Goal: Information Seeking & Learning: Find specific fact

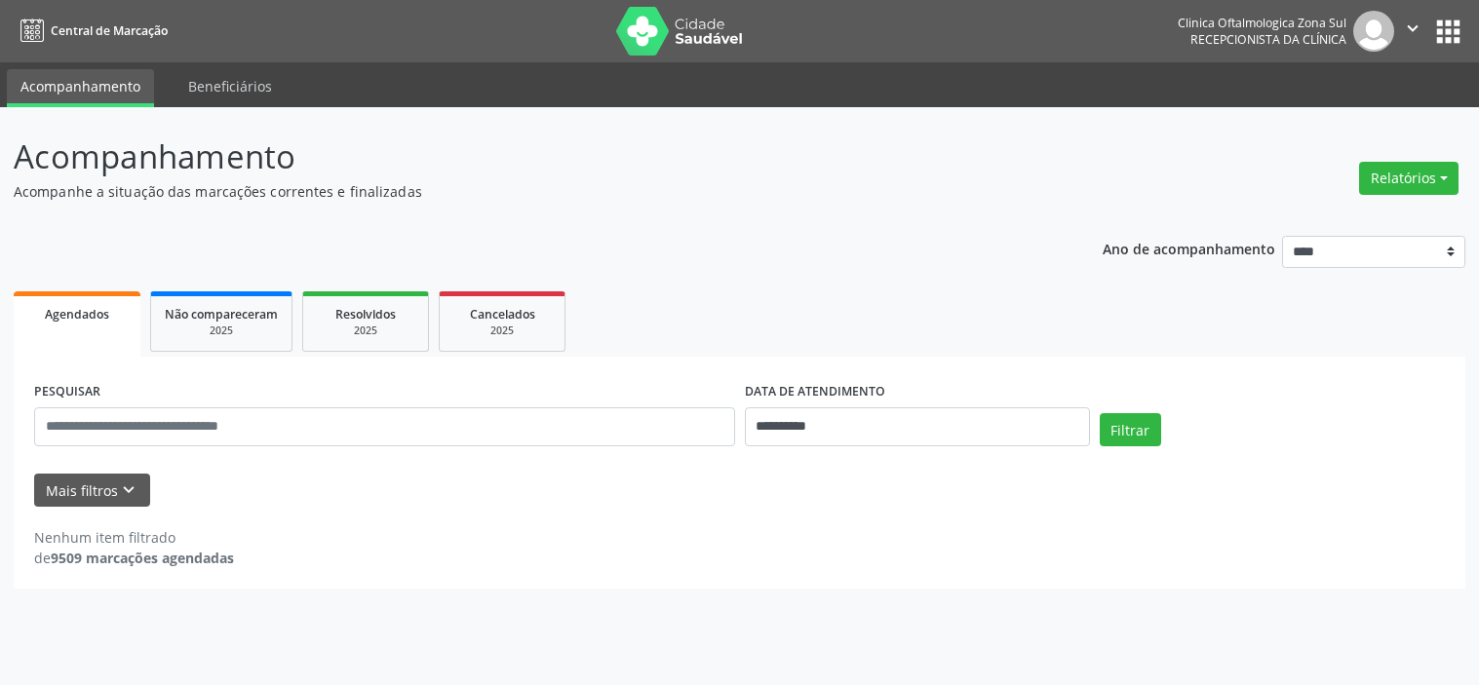
select select "*"
click at [100, 501] on button "Mais filtros keyboard_arrow_down" at bounding box center [92, 491] width 116 height 34
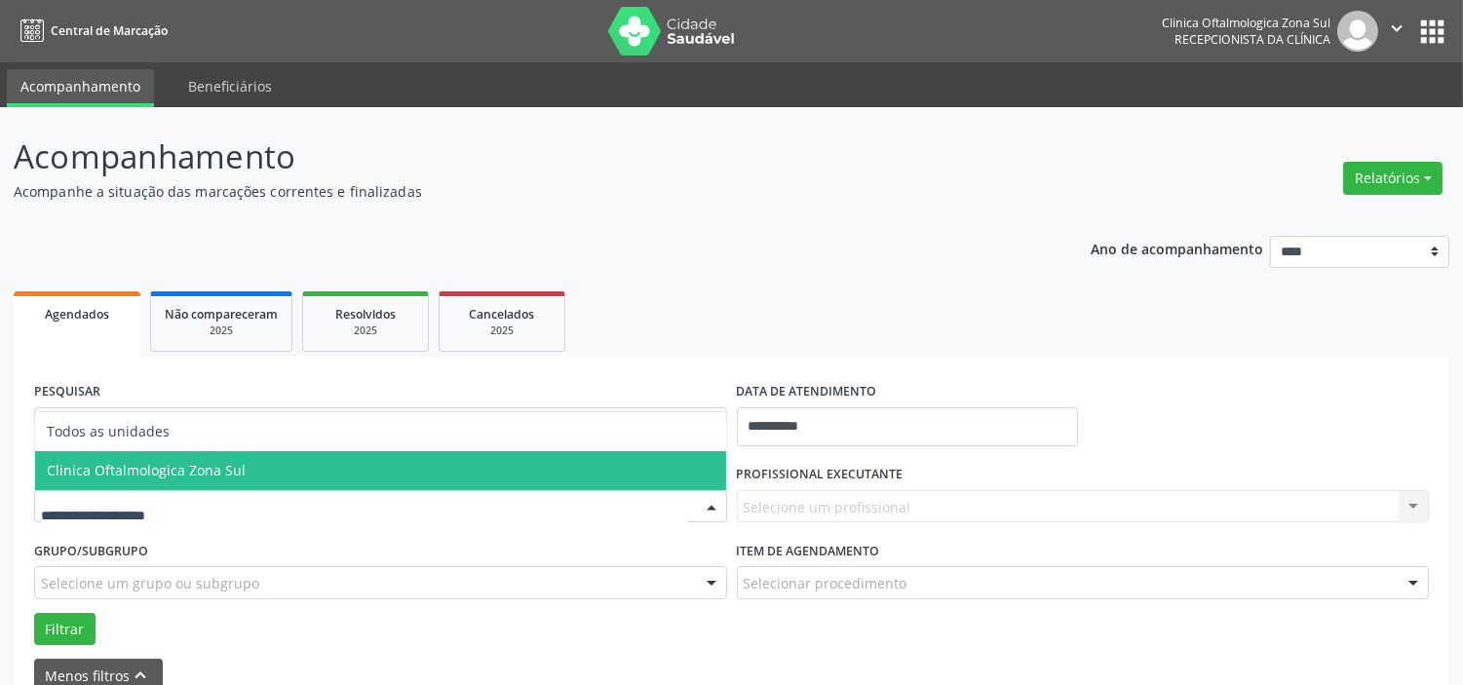
click at [168, 479] on span "Clinica Oftalmologica Zona Sul" at bounding box center [380, 470] width 691 height 39
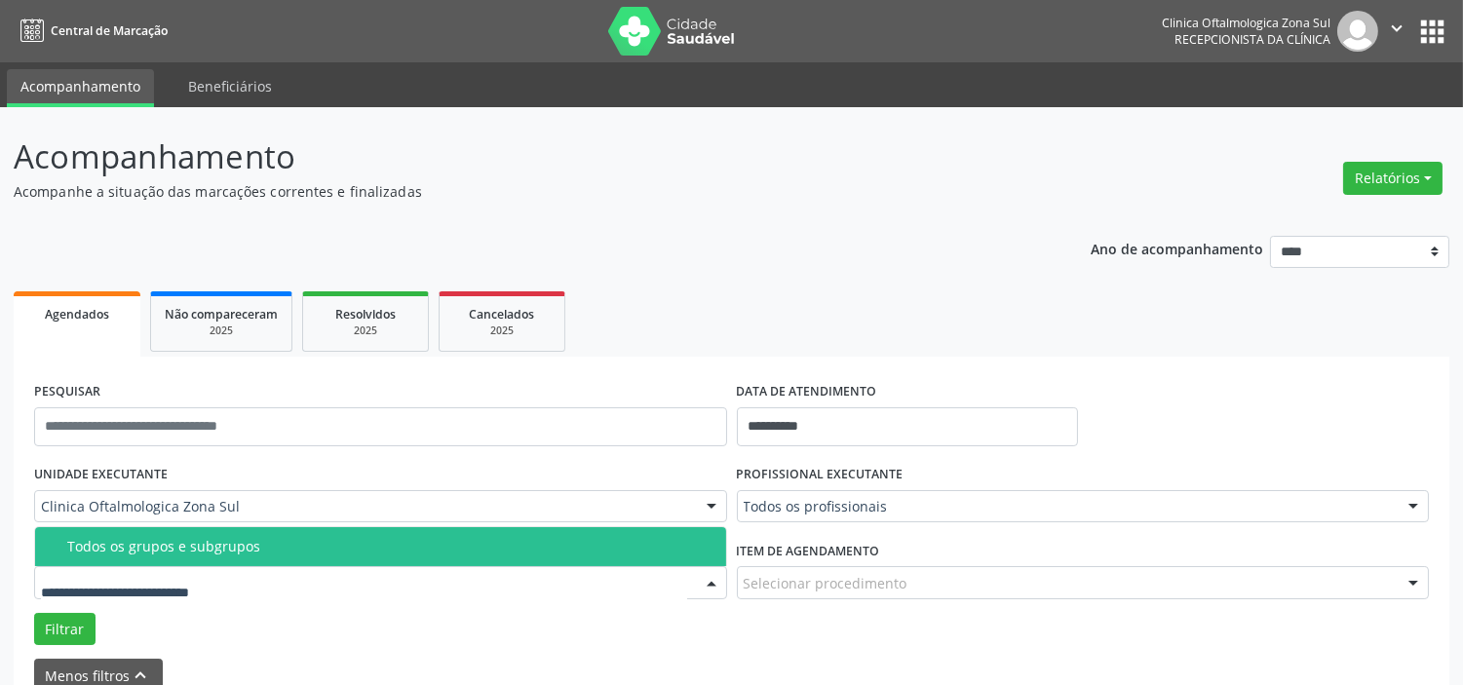
click at [198, 553] on div "Todos os grupos e subgrupos" at bounding box center [390, 547] width 647 height 16
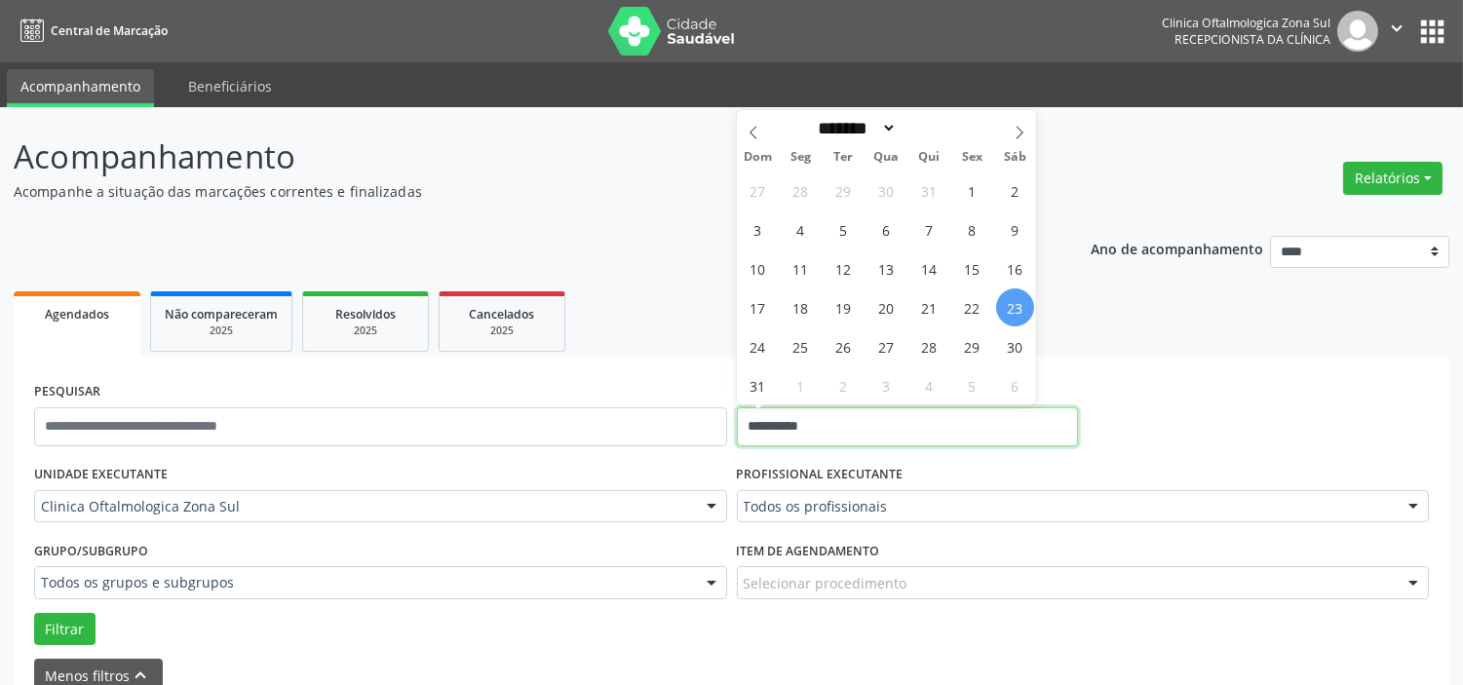
click at [905, 417] on input "**********" at bounding box center [907, 427] width 341 height 39
click at [801, 345] on span "25" at bounding box center [801, 347] width 38 height 38
type input "**********"
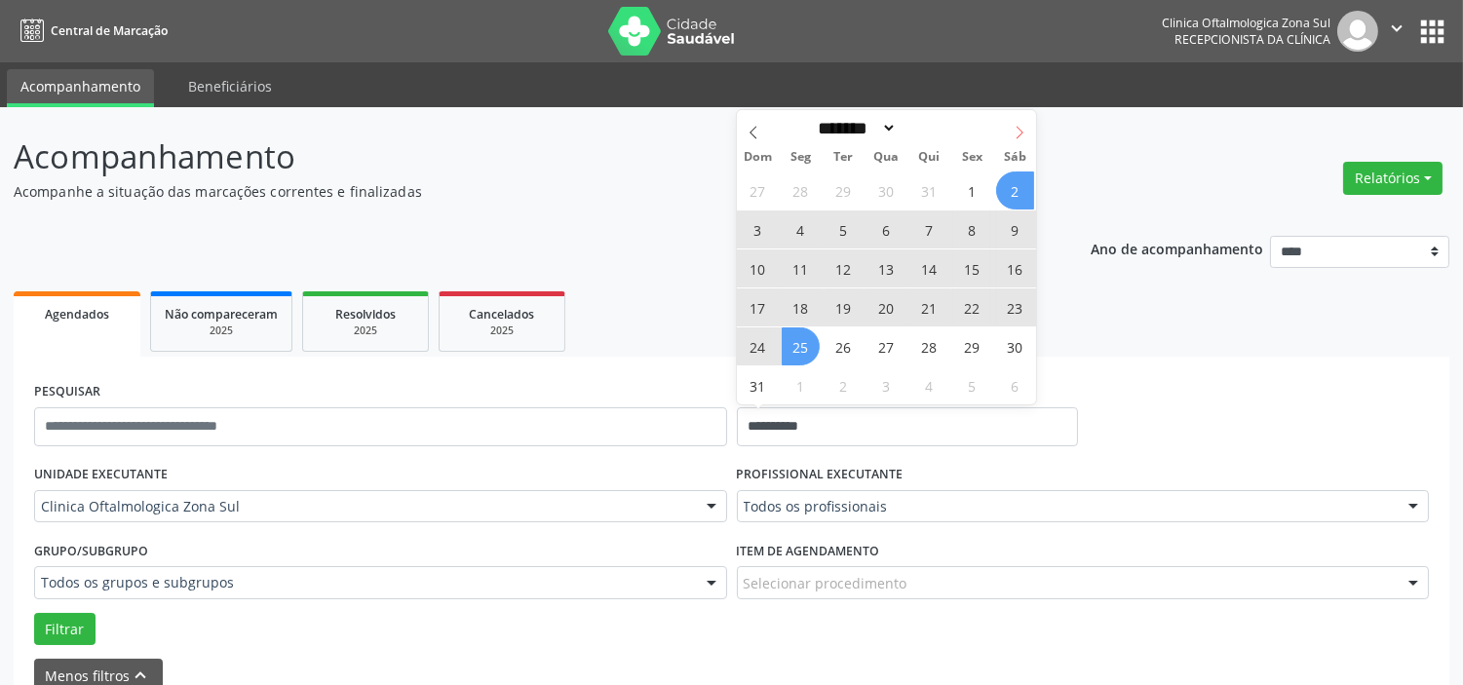
click at [1016, 137] on icon at bounding box center [1020, 133] width 14 height 14
select select "*"
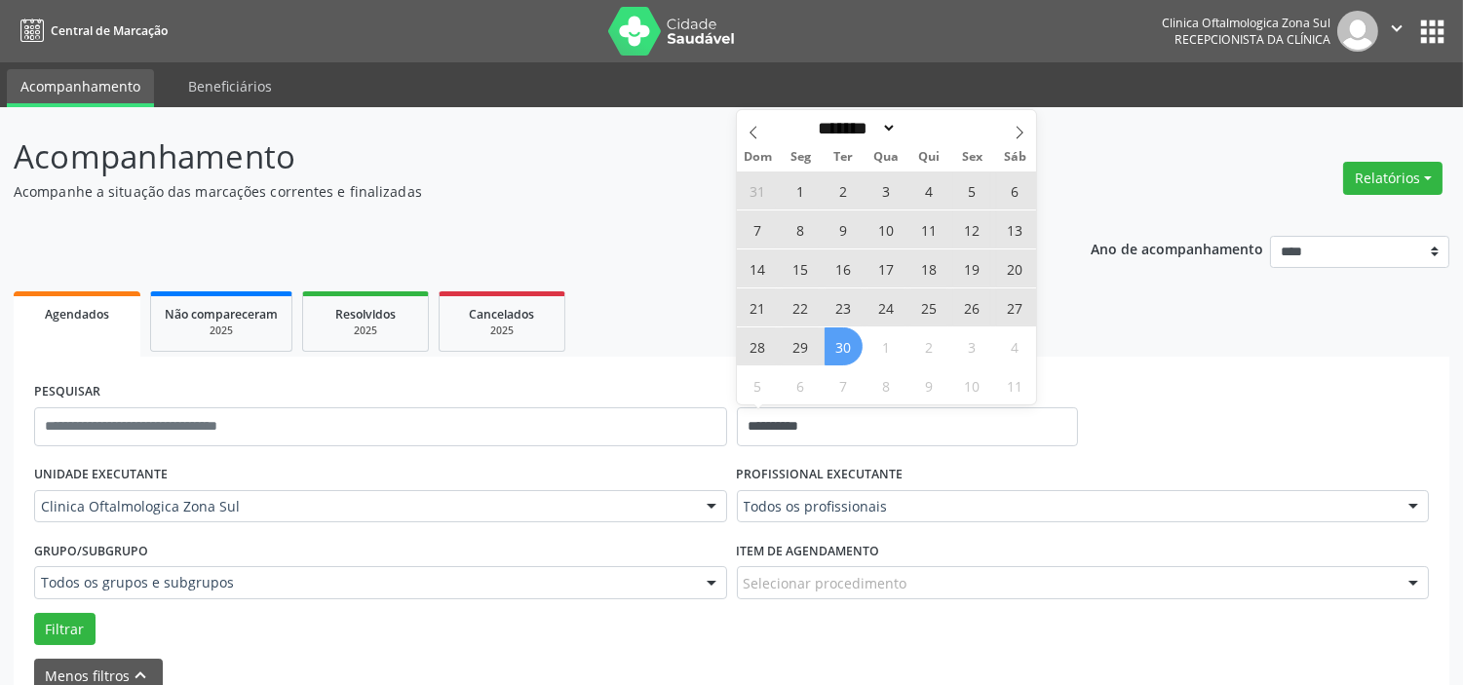
click at [846, 346] on span "30" at bounding box center [844, 347] width 38 height 38
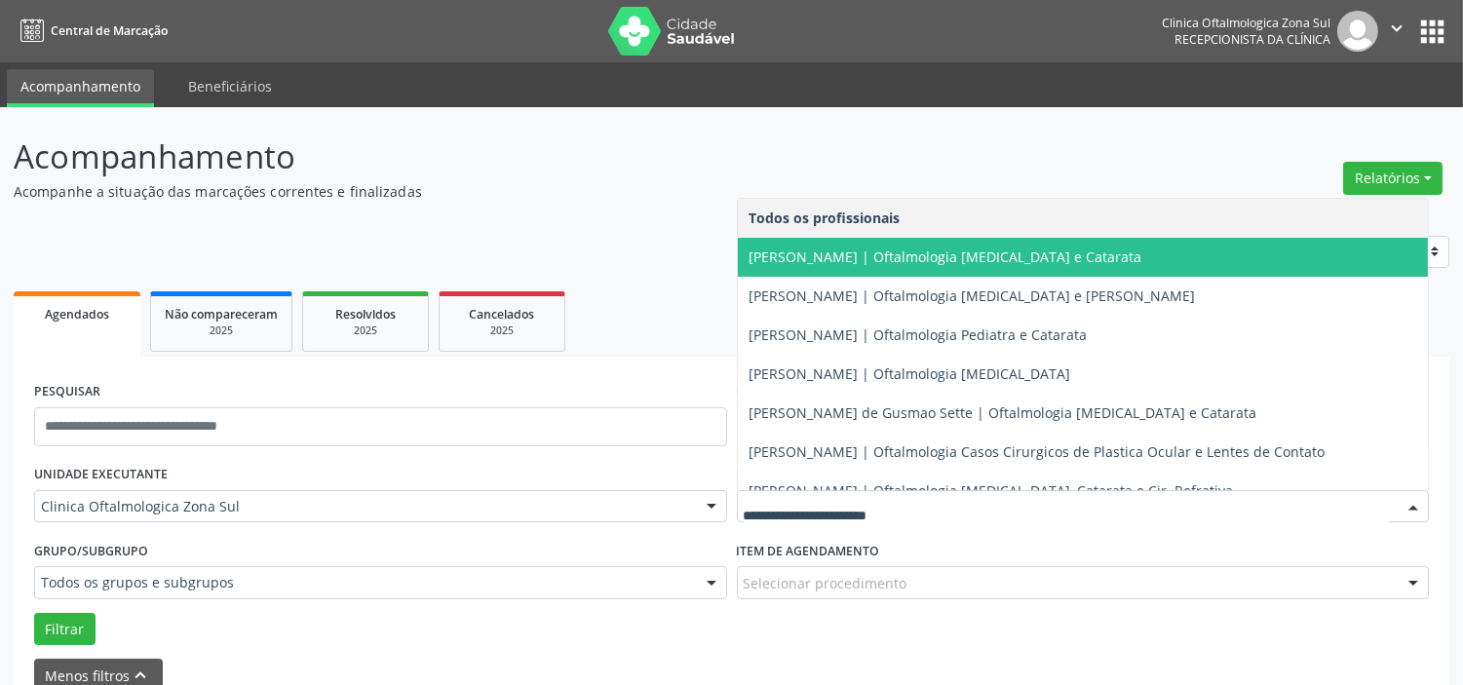
click at [843, 260] on span "[PERSON_NAME] | Oftalmologia [MEDICAL_DATA] e Catarata" at bounding box center [946, 257] width 393 height 19
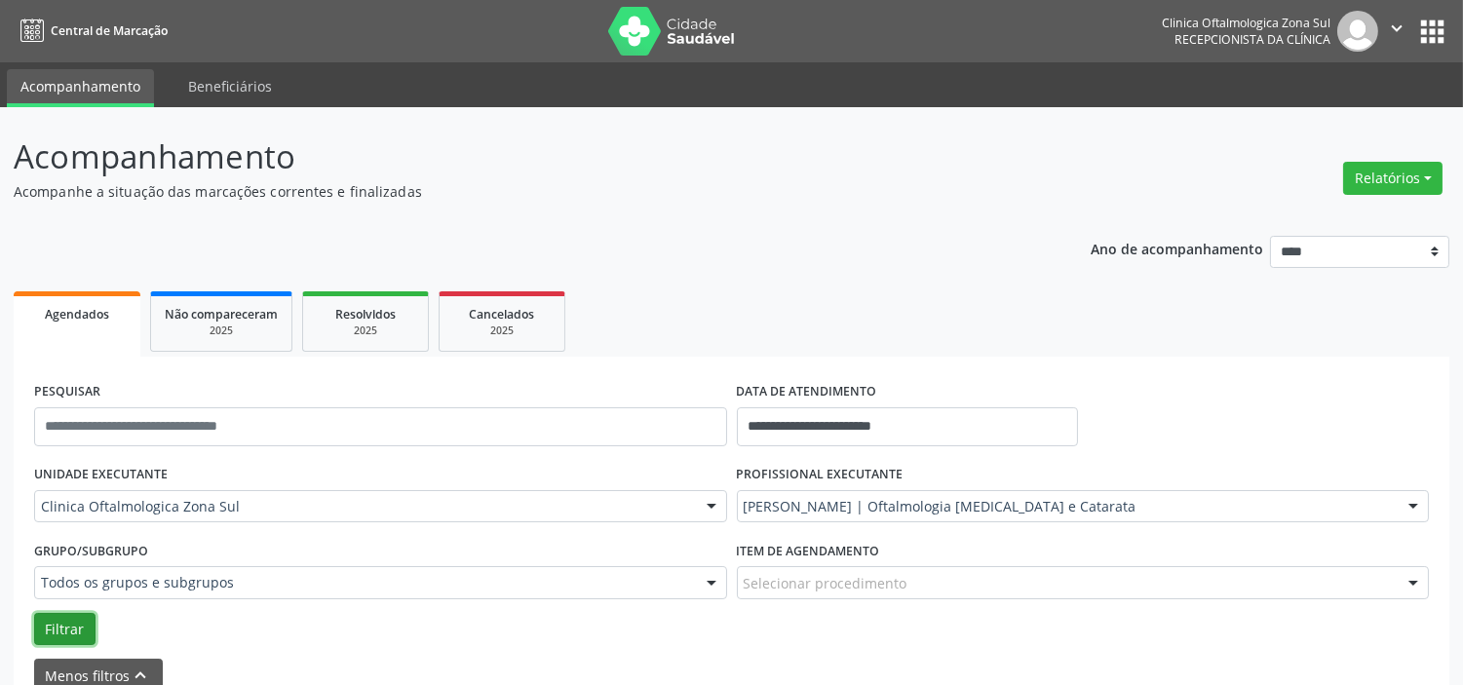
click at [60, 640] on button "Filtrar" at bounding box center [64, 629] width 61 height 33
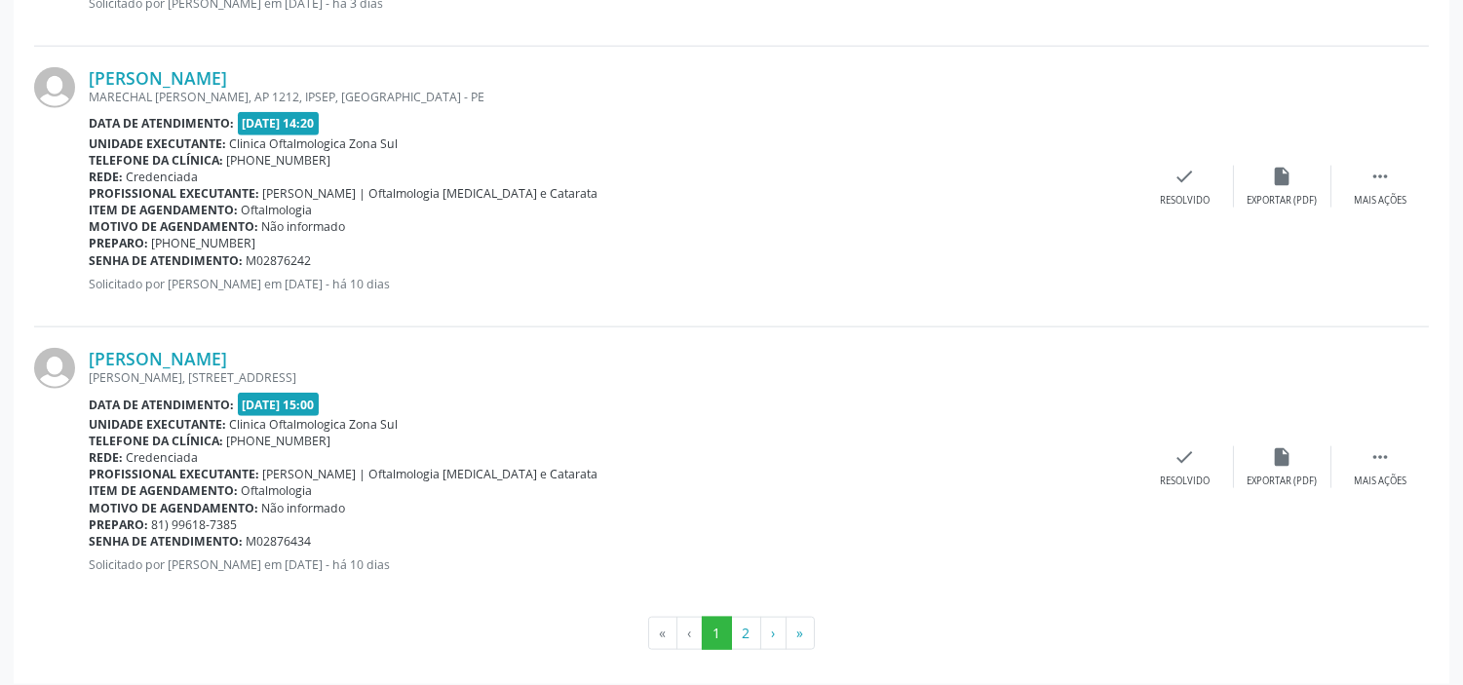
scroll to position [4389, 0]
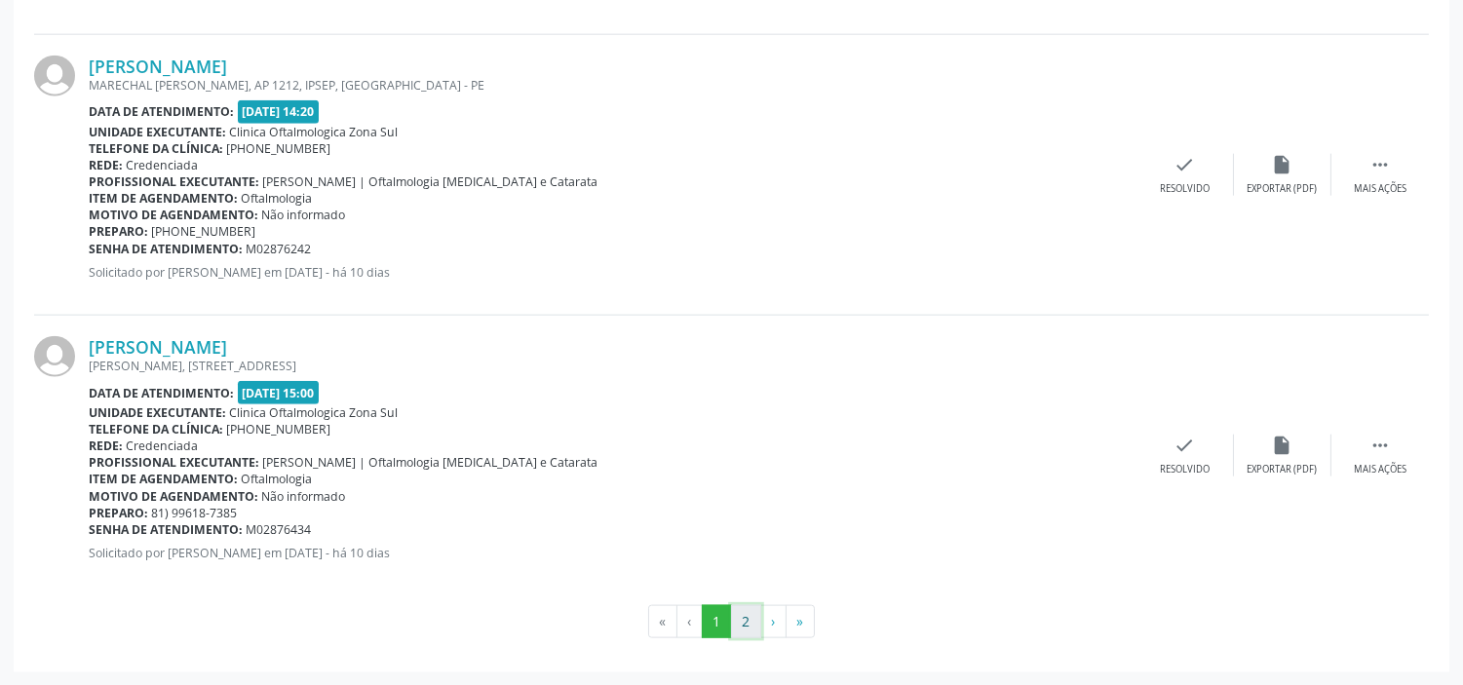
click at [753, 629] on button "2" at bounding box center [746, 621] width 30 height 33
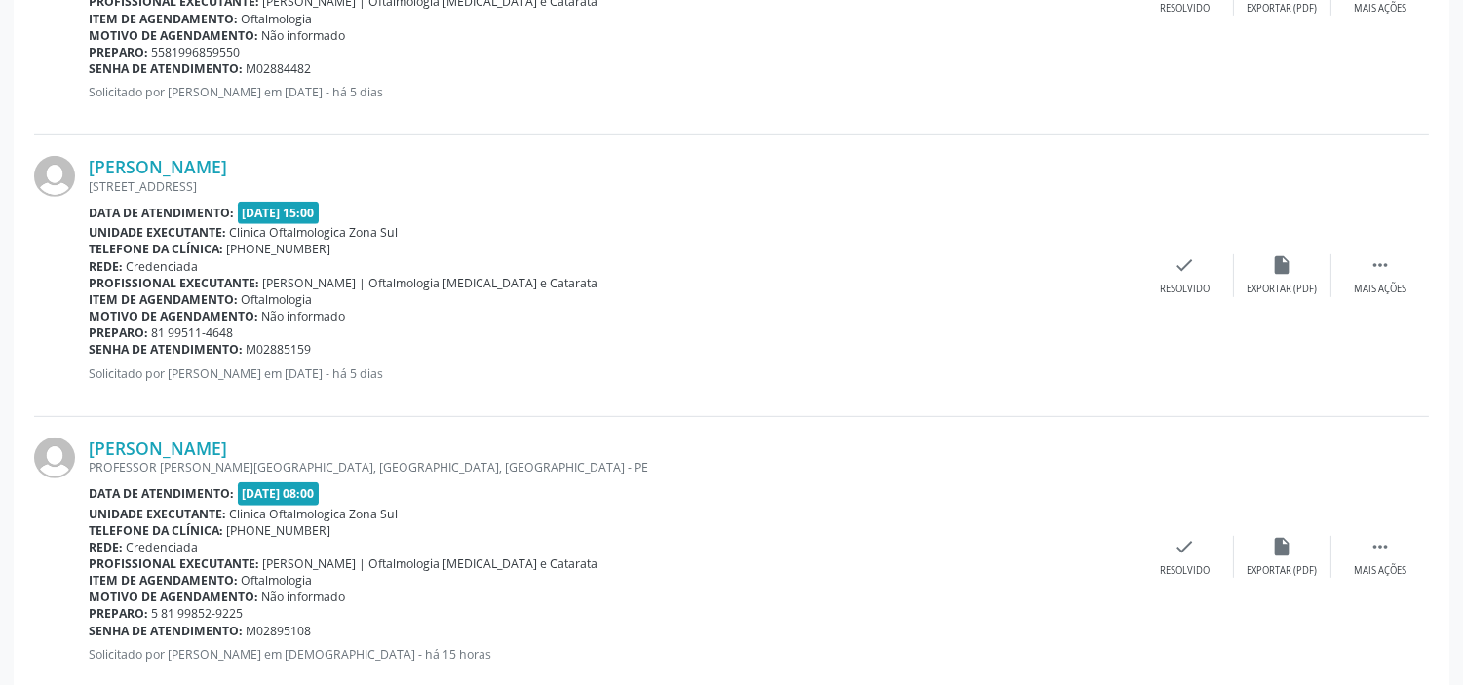
scroll to position [1859, 0]
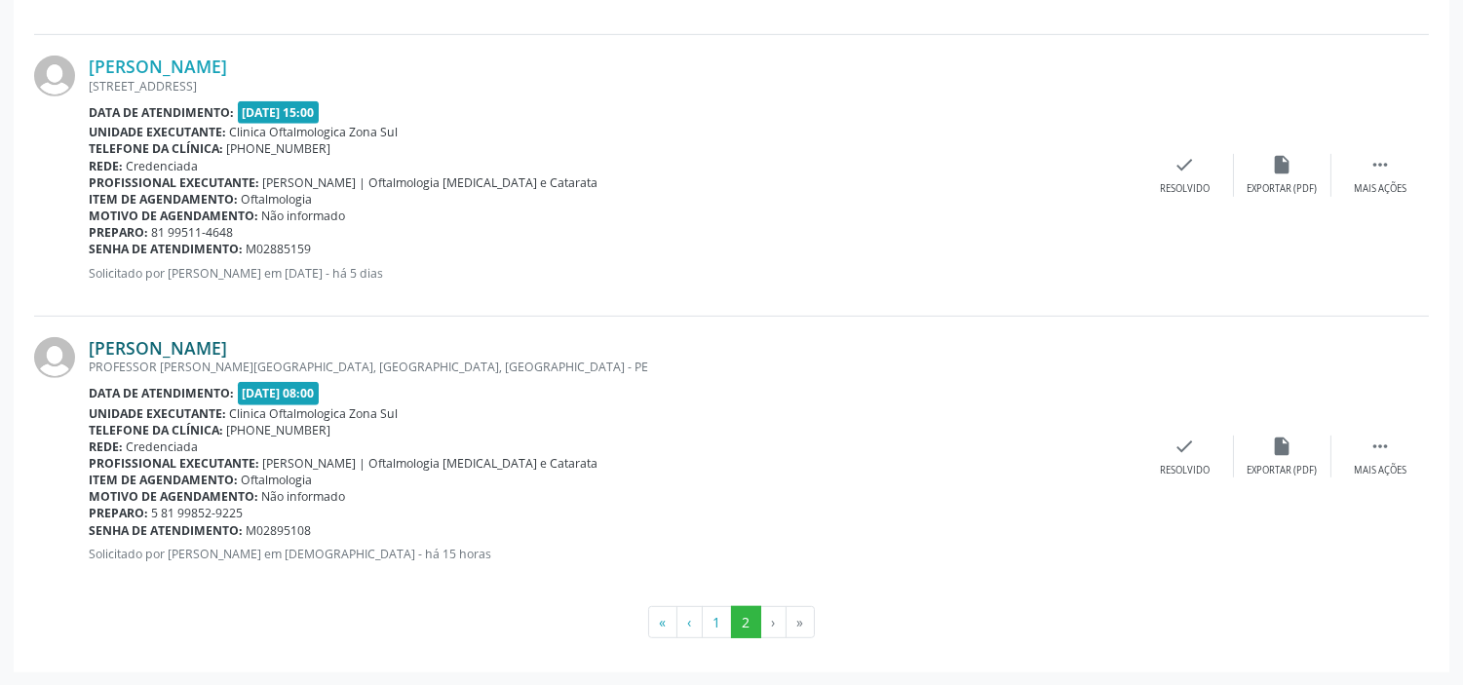
click at [227, 342] on link "[PERSON_NAME]" at bounding box center [158, 347] width 138 height 21
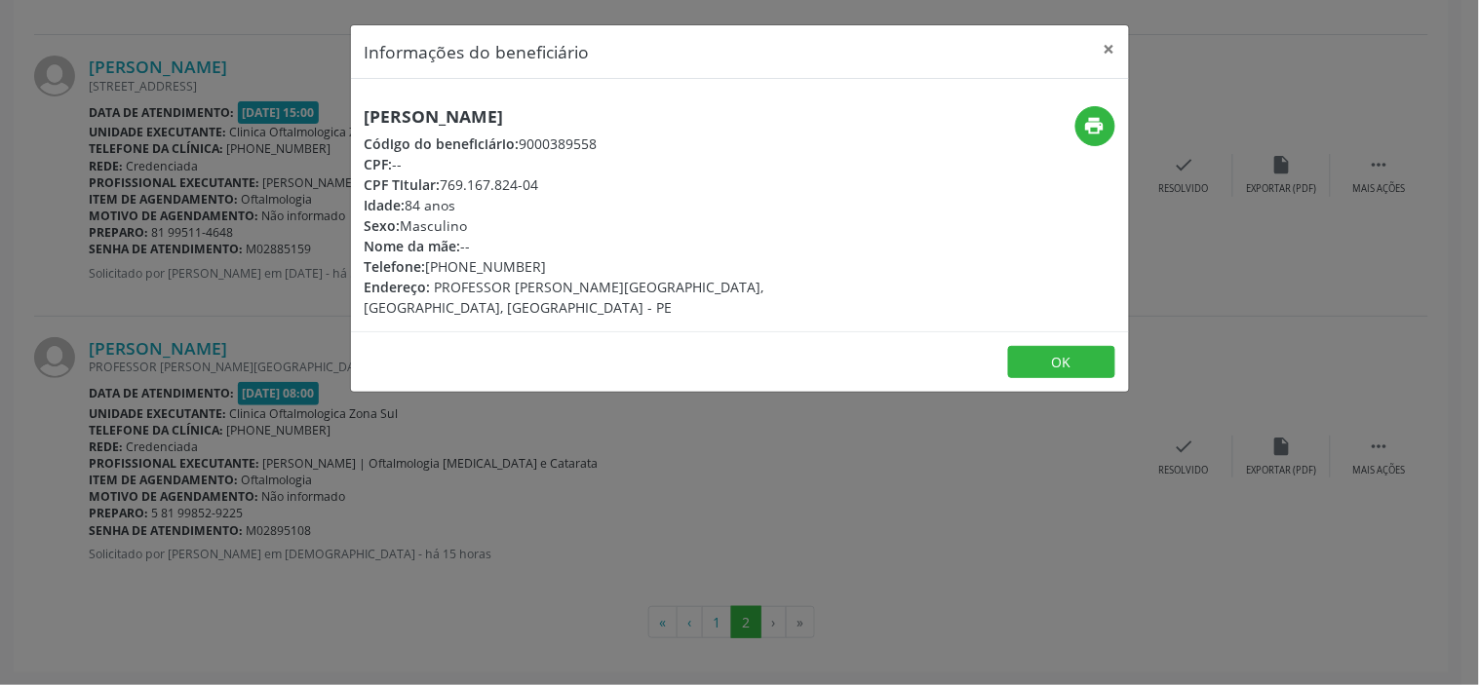
click at [505, 183] on div "CPF Titular: 769.167.824-04" at bounding box center [610, 185] width 491 height 20
click at [509, 183] on div "CPF Titular: 769.167.824-04" at bounding box center [610, 185] width 491 height 20
click at [544, 186] on div "CPF Titular: 769.167.824-04" at bounding box center [610, 185] width 491 height 20
drag, startPoint x: 541, startPoint y: 183, endPoint x: 444, endPoint y: 182, distance: 97.5
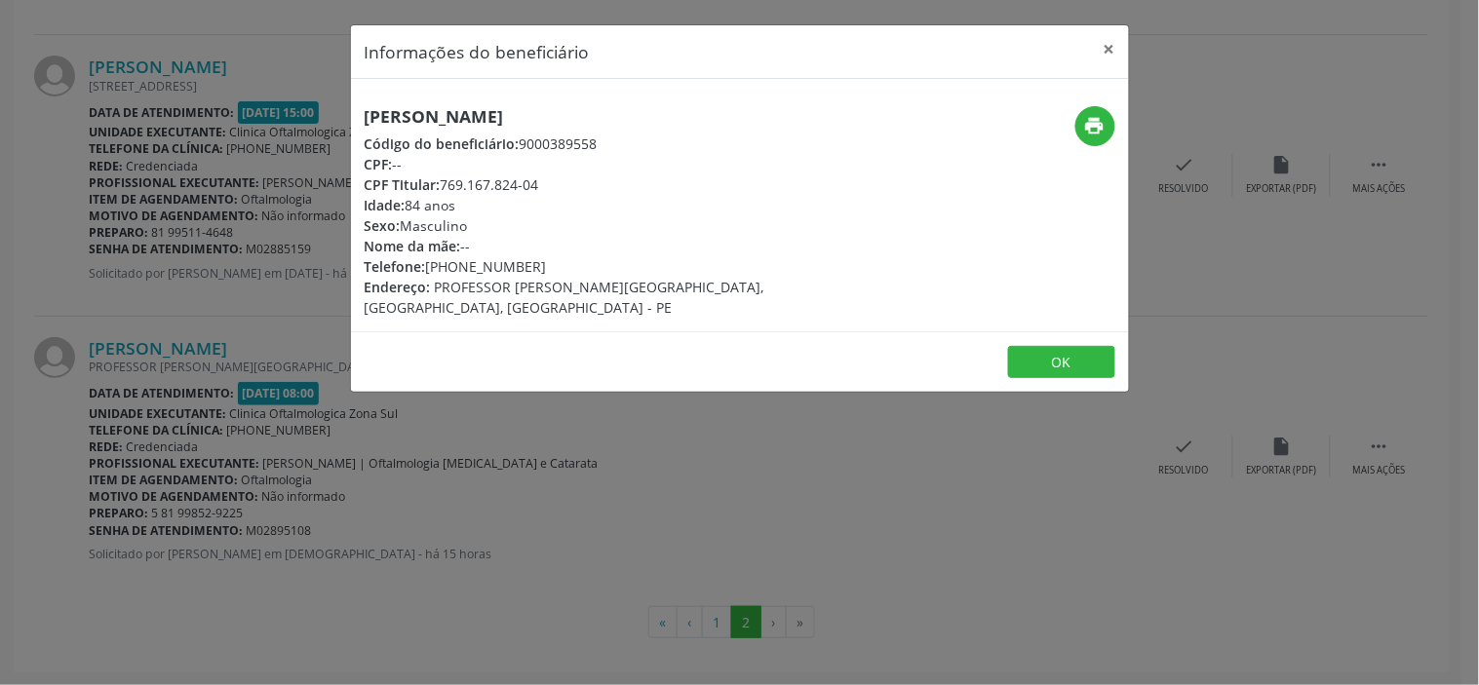
click at [444, 182] on div "CPF Titular: 769.167.824-04" at bounding box center [610, 185] width 491 height 20
copy div "769.167.824-04"
drag, startPoint x: 465, startPoint y: 401, endPoint x: 377, endPoint y: 484, distance: 120.7
click at [465, 402] on div "Informações do beneficiário × [PERSON_NAME] Código do beneficiário: 9000389558 …" at bounding box center [739, 342] width 1479 height 685
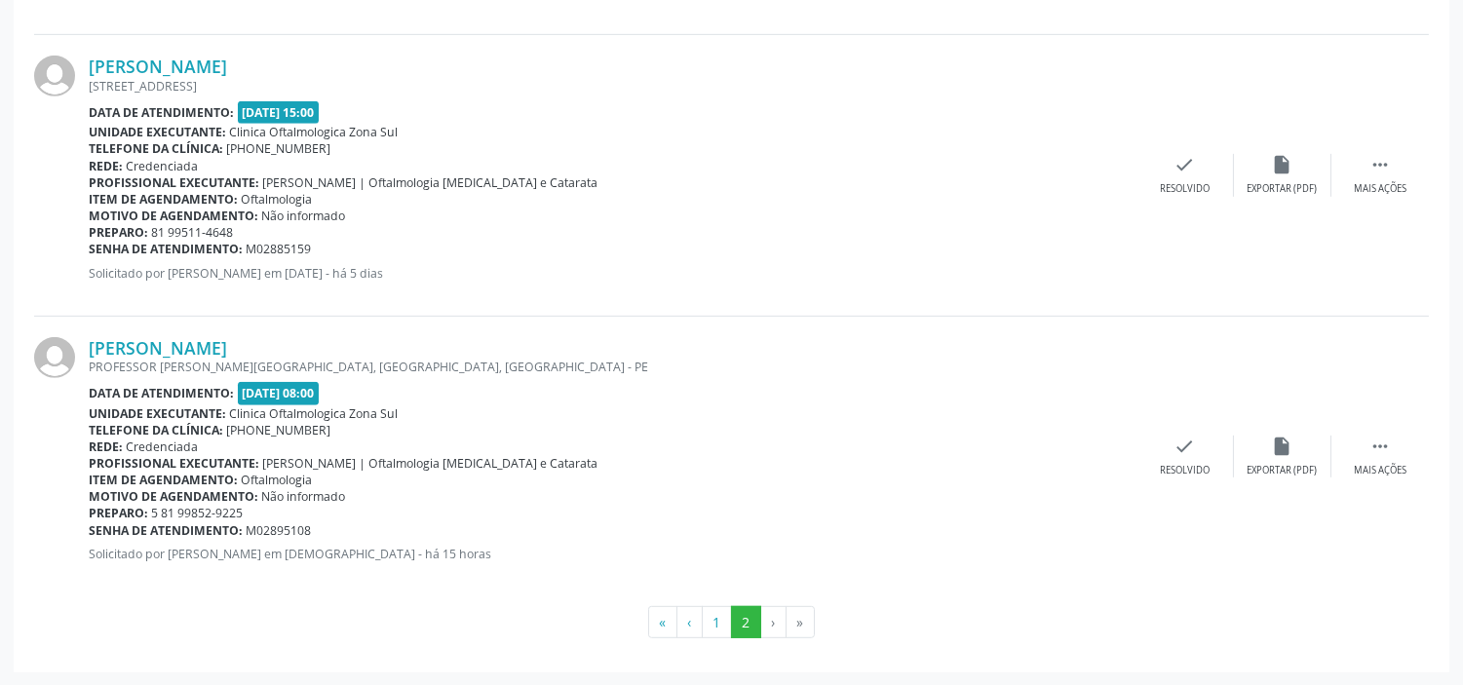
drag, startPoint x: 312, startPoint y: 528, endPoint x: 90, endPoint y: 527, distance: 222.3
click at [90, 527] on div "Senha de atendimento: M02895108" at bounding box center [613, 531] width 1048 height 17
copy div "Senha de atendimento: M02895108"
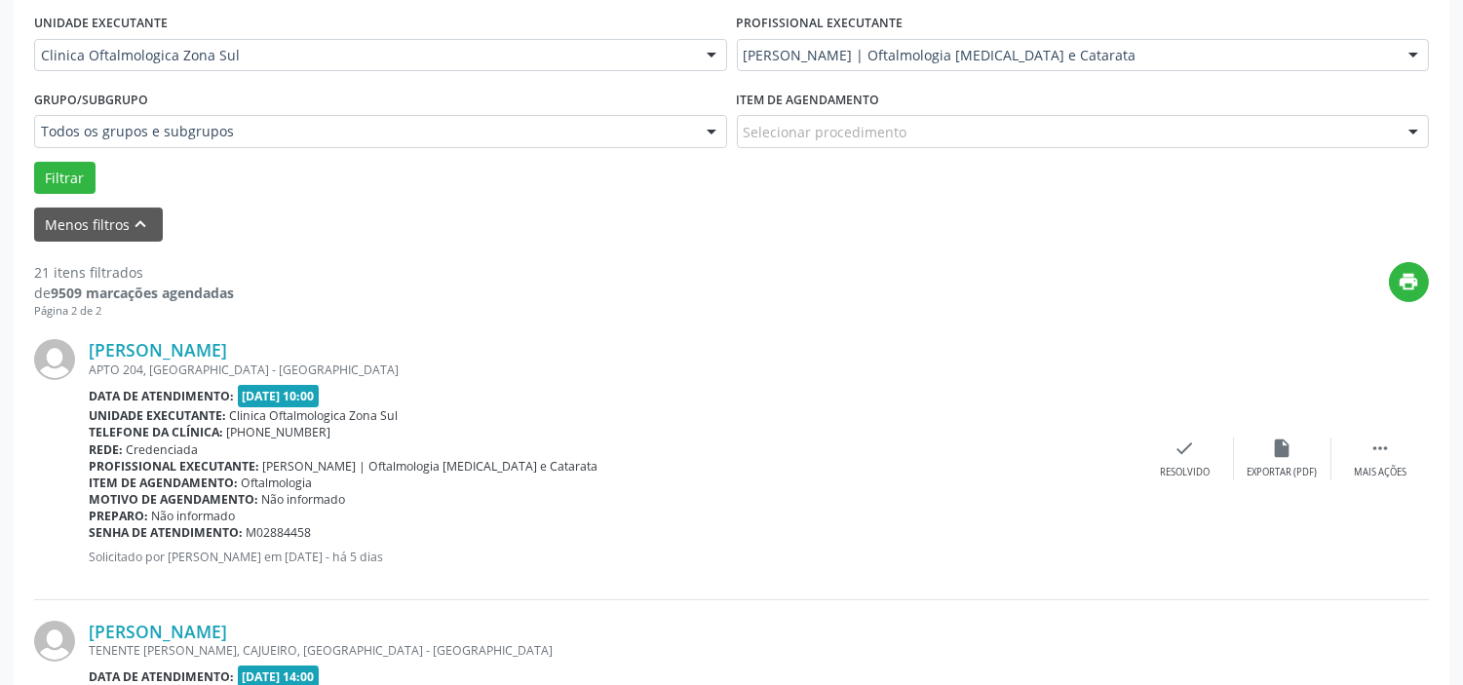
scroll to position [0, 0]
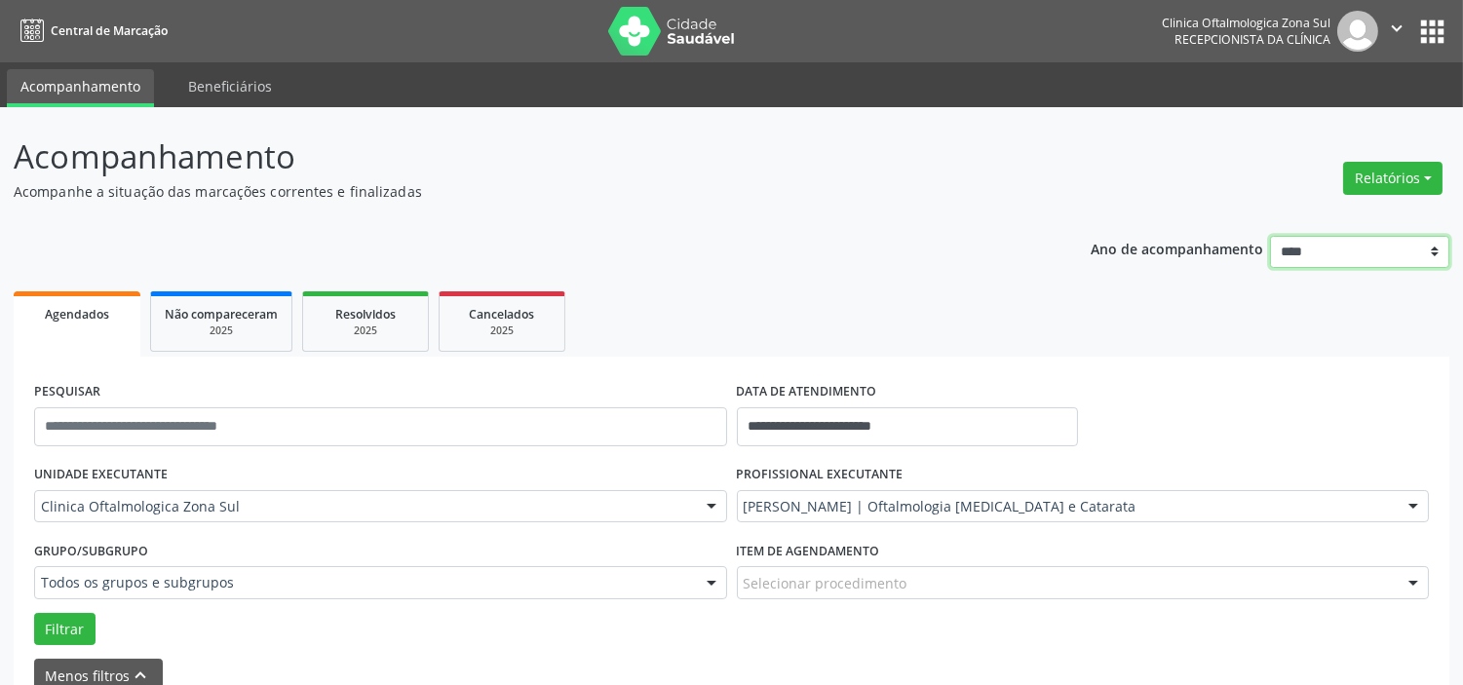
click at [1328, 245] on select "**** **** **** **** ****" at bounding box center [1359, 252] width 179 height 33
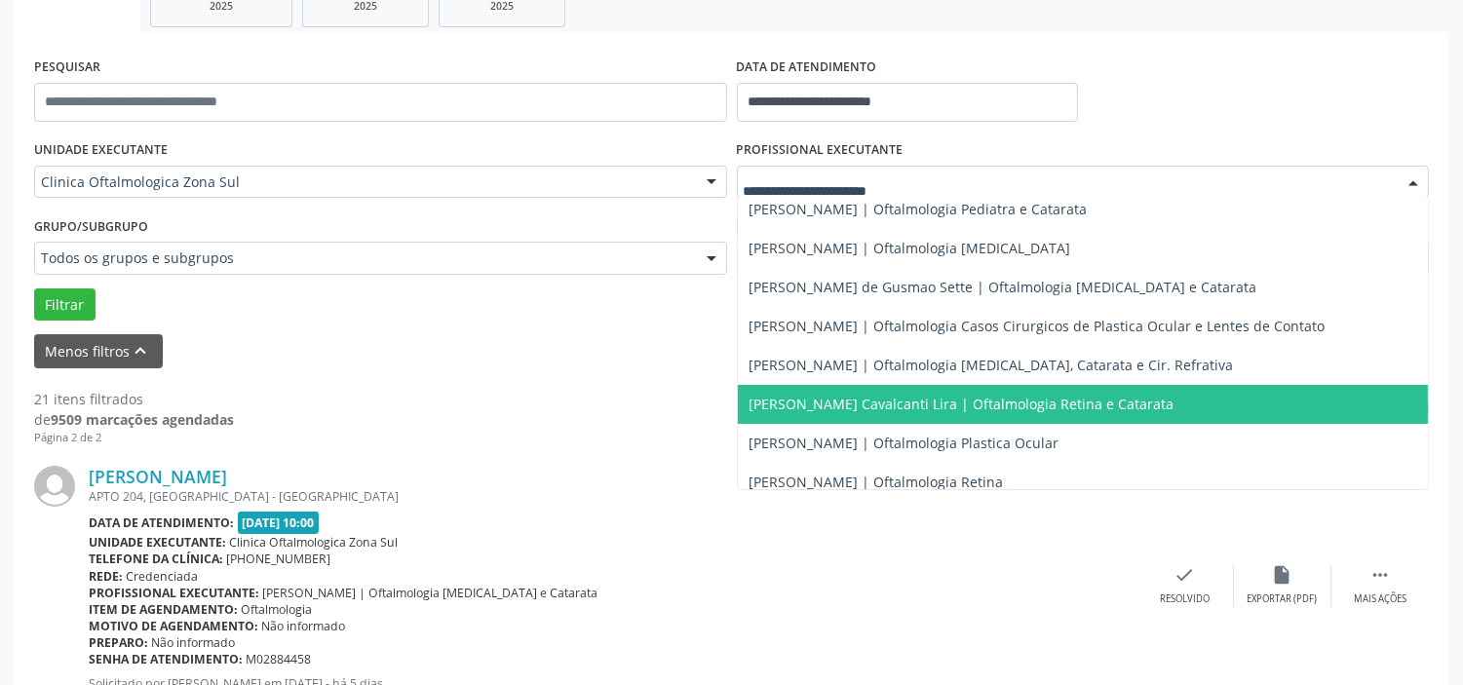
scroll to position [176, 0]
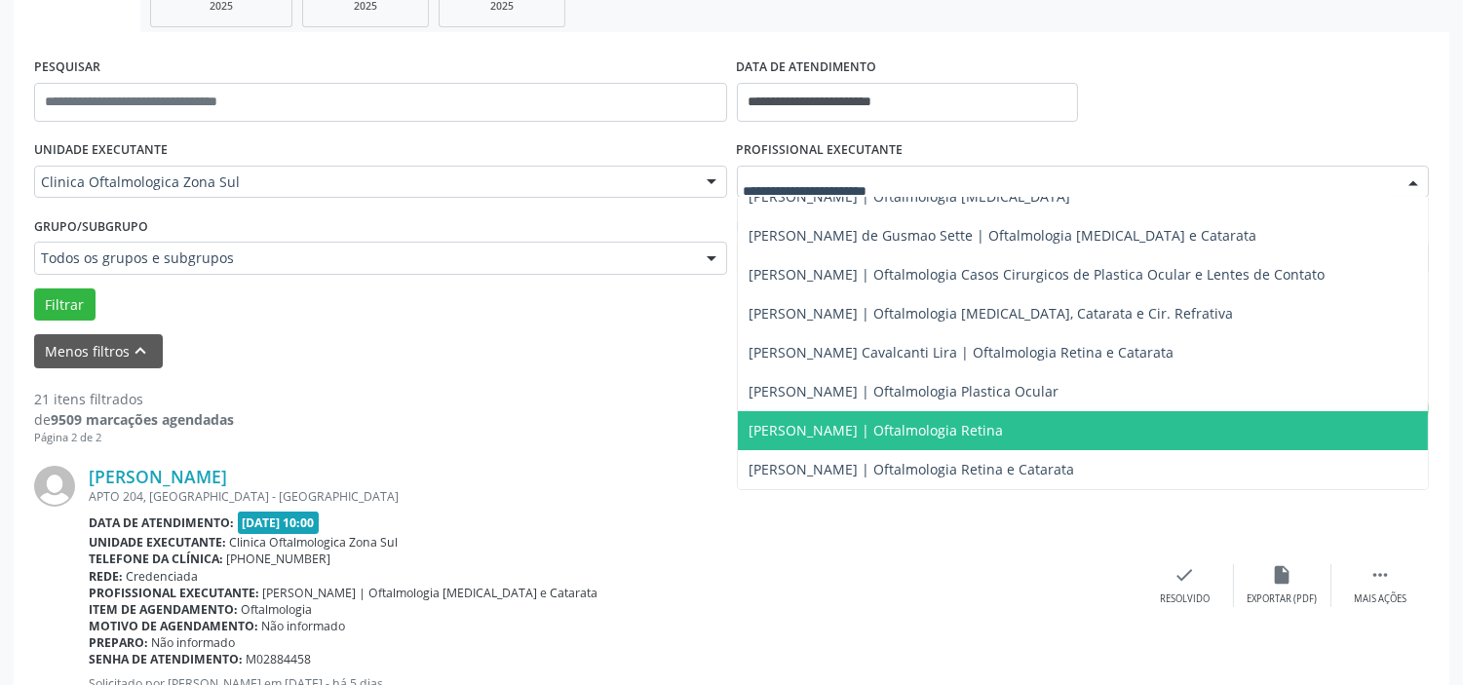
click at [842, 435] on span "[PERSON_NAME] | Oftalmologia Retina" at bounding box center [877, 430] width 254 height 19
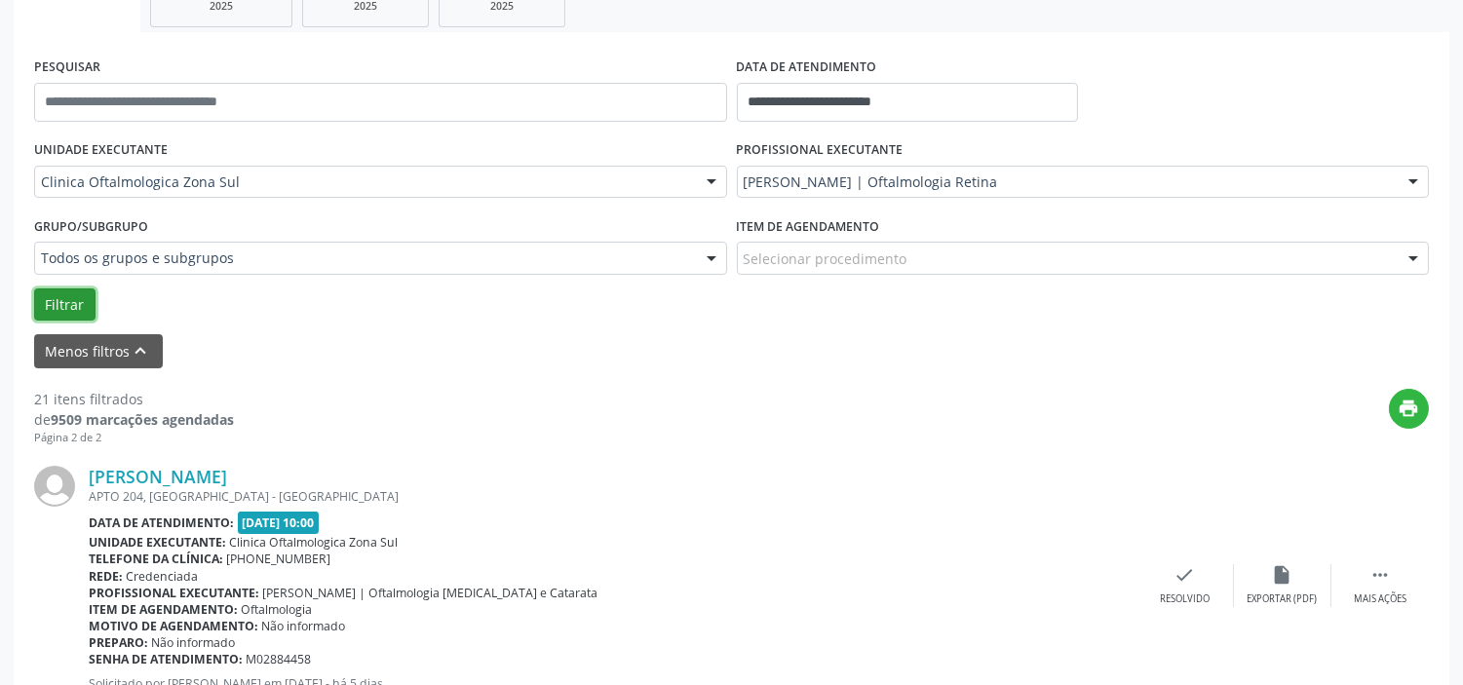
click at [49, 302] on button "Filtrar" at bounding box center [64, 305] width 61 height 33
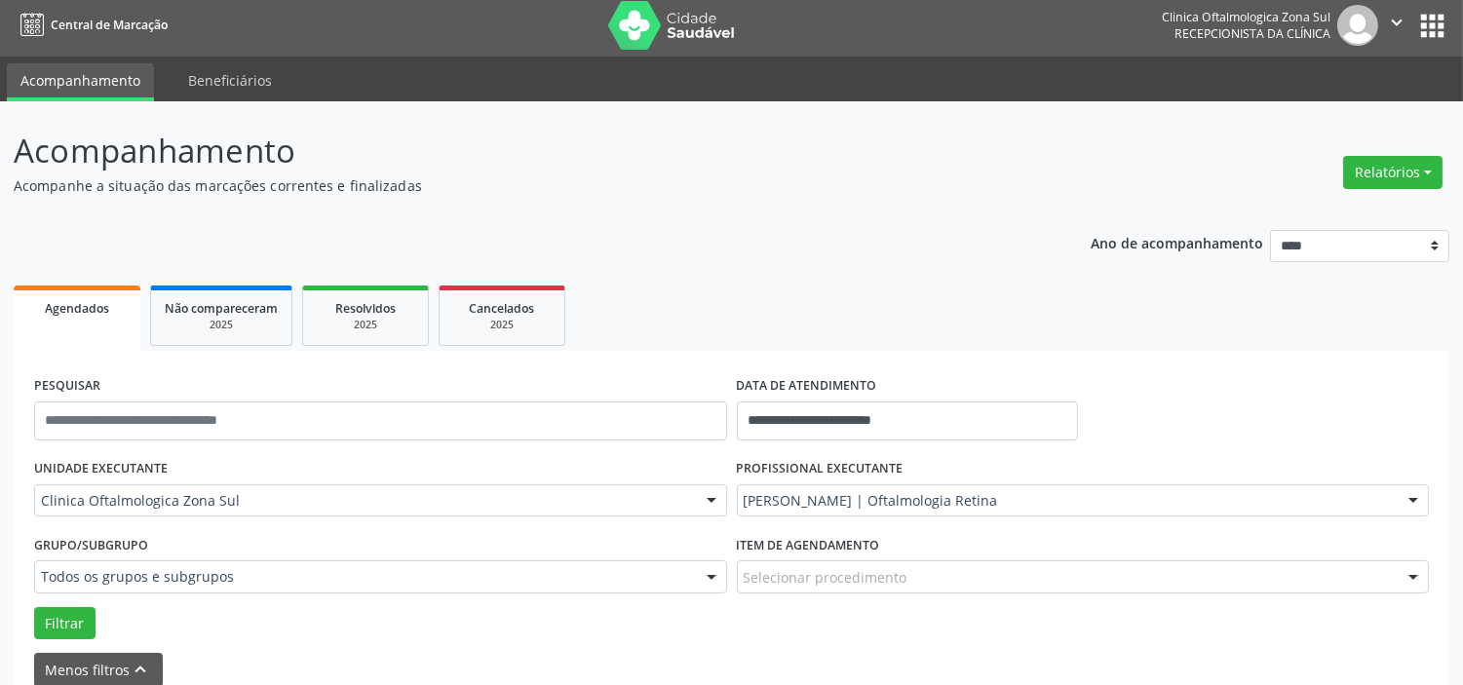
scroll to position [0, 0]
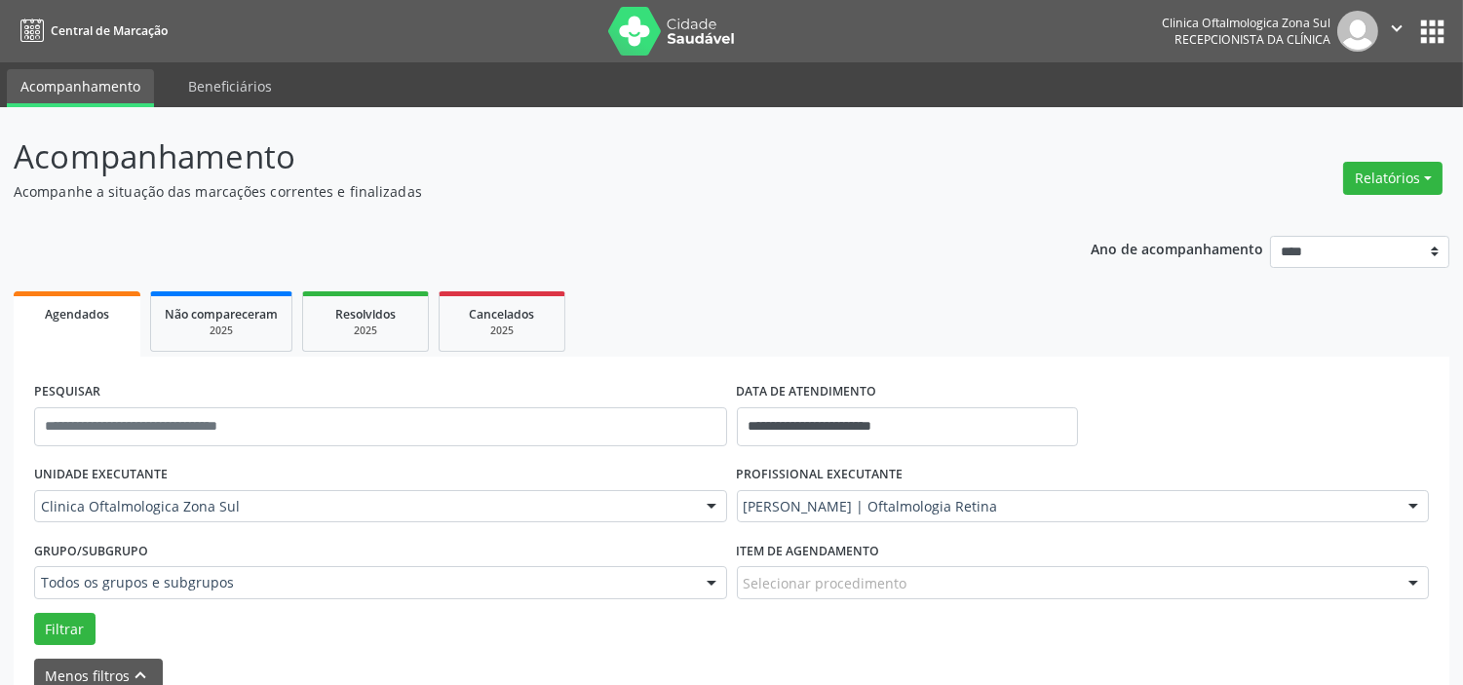
click at [1391, 31] on icon "" at bounding box center [1396, 28] width 21 height 21
click at [1353, 121] on link "Sair" at bounding box center [1347, 118] width 135 height 27
